Goal: Task Accomplishment & Management: Use online tool/utility

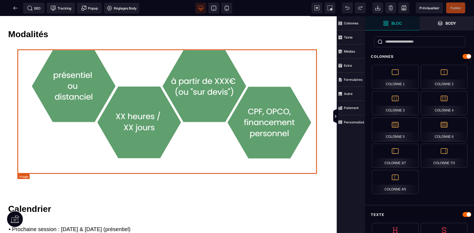
scroll to position [790, 0]
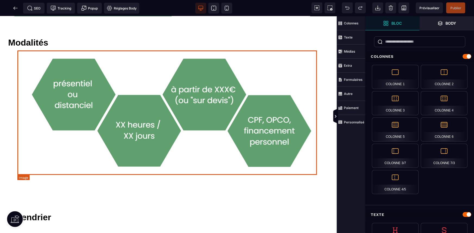
click at [239, 116] on img at bounding box center [169, 112] width 300 height 125
select select
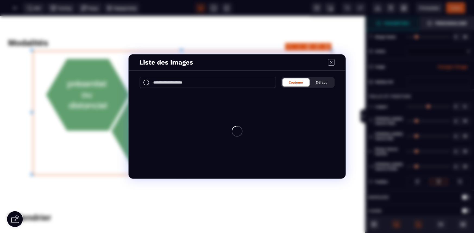
type input "*"
type input "***"
type input "*"
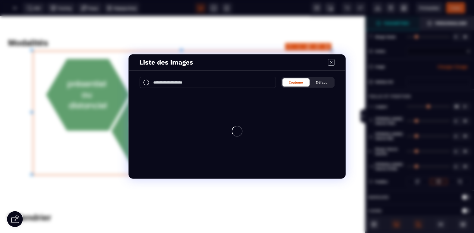
type input "*"
select select
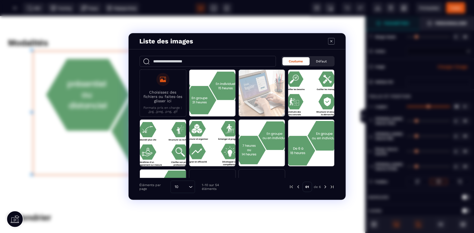
scroll to position [790, 0]
select select
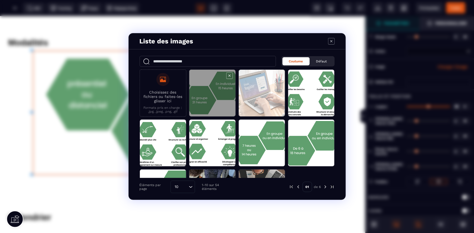
click at [196, 102] on span "Modal window" at bounding box center [212, 93] width 46 height 47
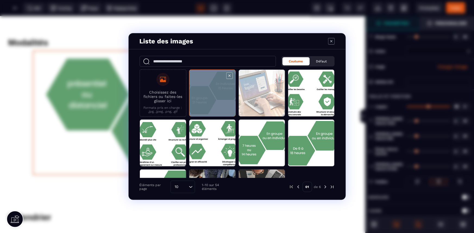
click at [196, 102] on span "Modal window" at bounding box center [212, 93] width 46 height 47
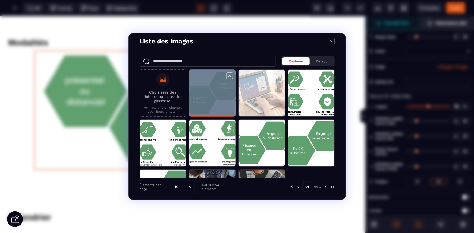
select select
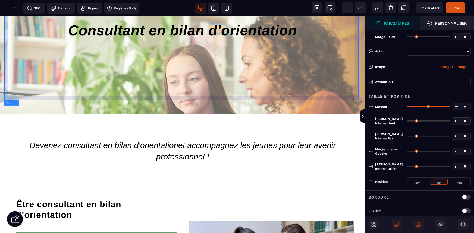
scroll to position [0, 0]
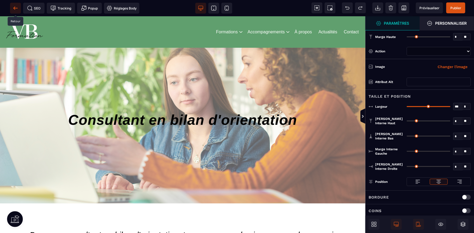
click at [18, 7] on icon at bounding box center [15, 7] width 5 height 5
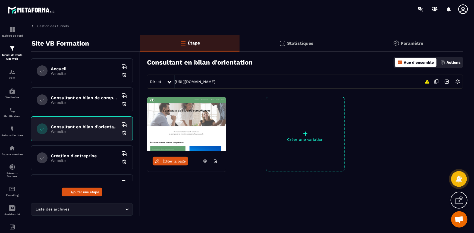
click at [101, 160] on p "Website" at bounding box center [85, 161] width 68 height 4
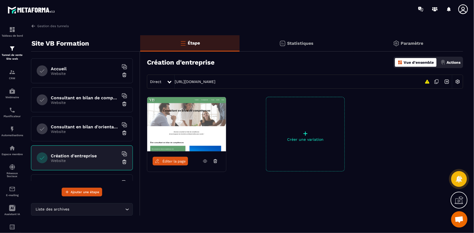
click at [175, 161] on span "Éditer la page" at bounding box center [173, 161] width 23 height 4
